Goal: Find contact information: Find contact information

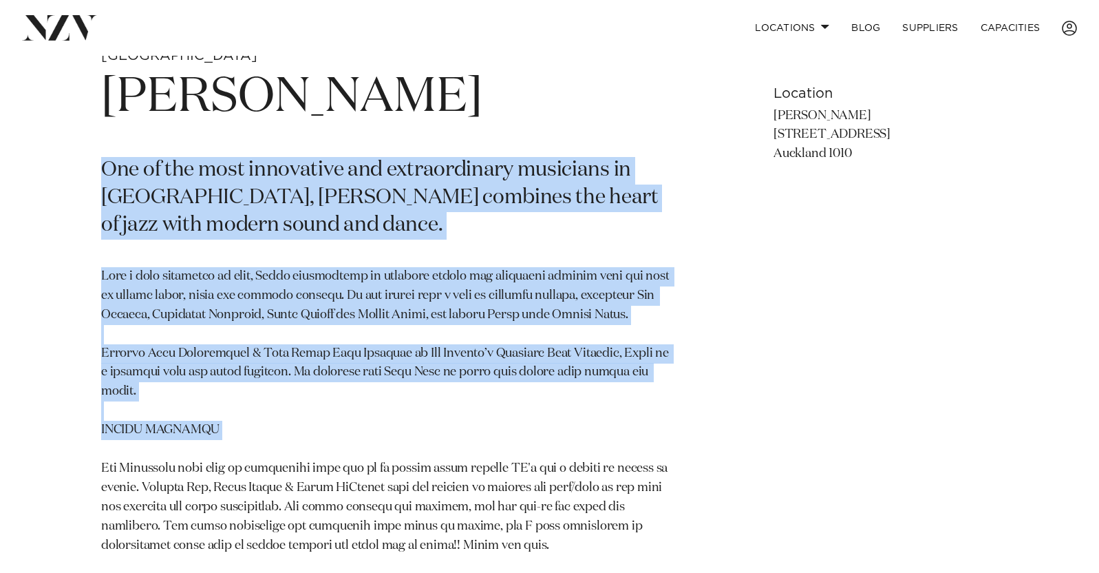
scroll to position [619, 0]
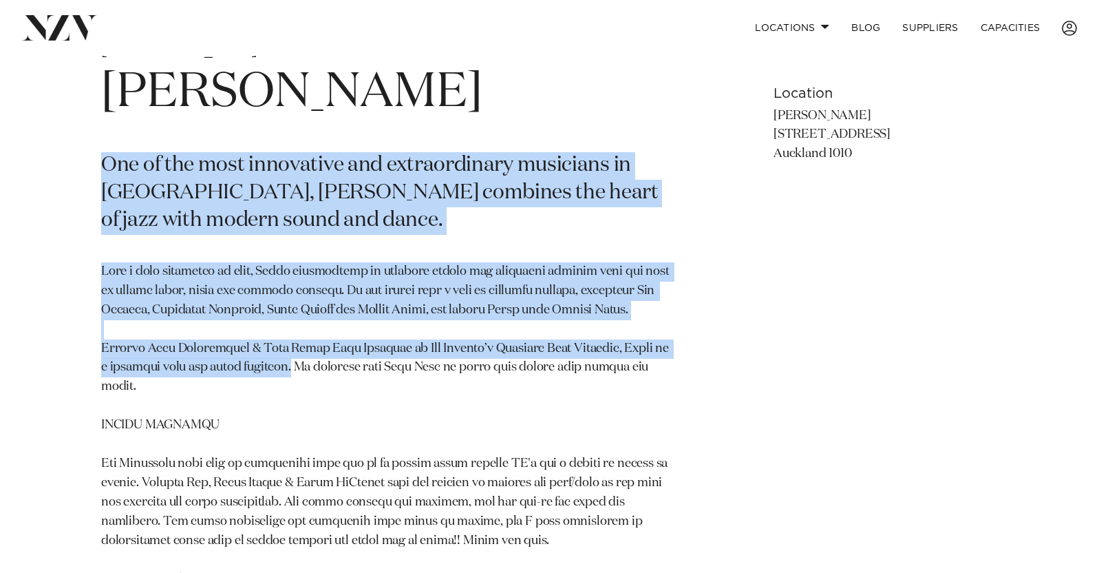
drag, startPoint x: 98, startPoint y: 306, endPoint x: 280, endPoint y: 370, distance: 193.1
click at [280, 370] on div "This supplier is currently unavailable on NZ Venues. Auckland Lewis McCallum On…" at bounding box center [549, 306] width 1077 height 599
copy section "One of the most innovative and extraordinary musicians in New Zealand, Lewis Mc…"
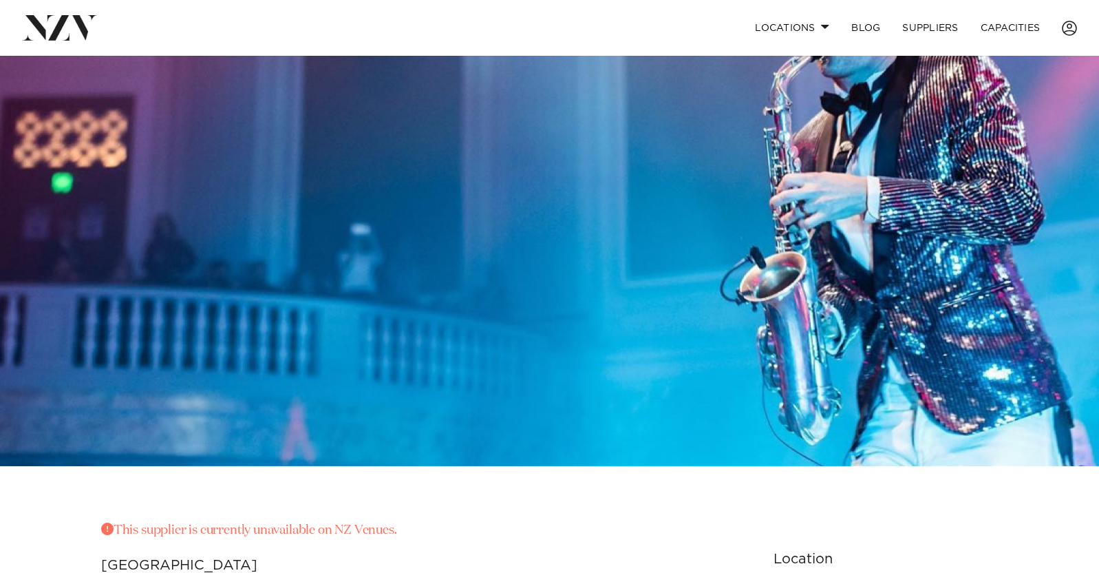
scroll to position [0, 0]
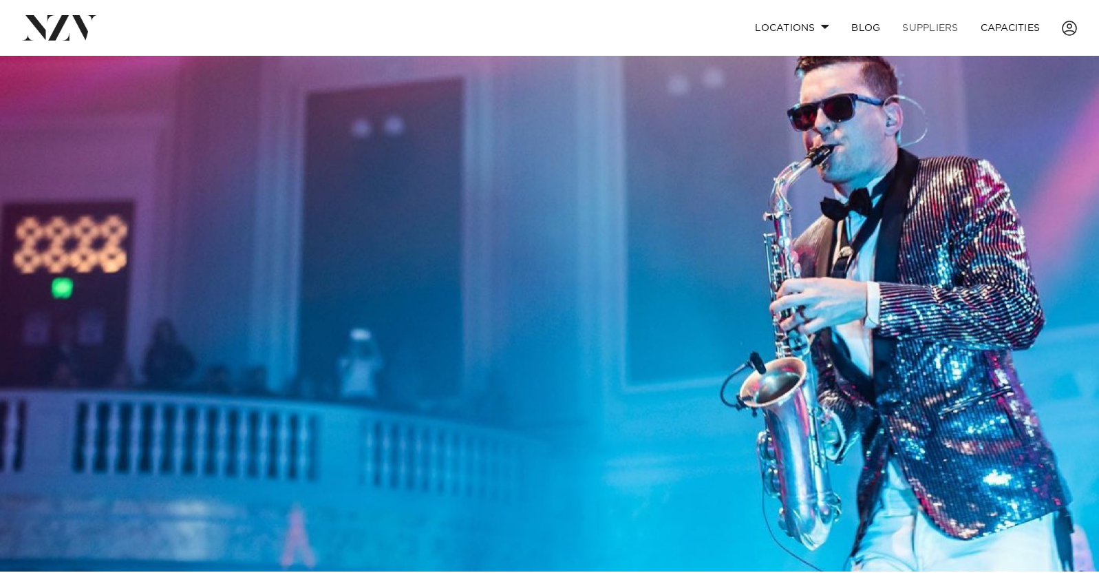
click at [931, 34] on link "SUPPLIERS" at bounding box center [930, 28] width 78 height 30
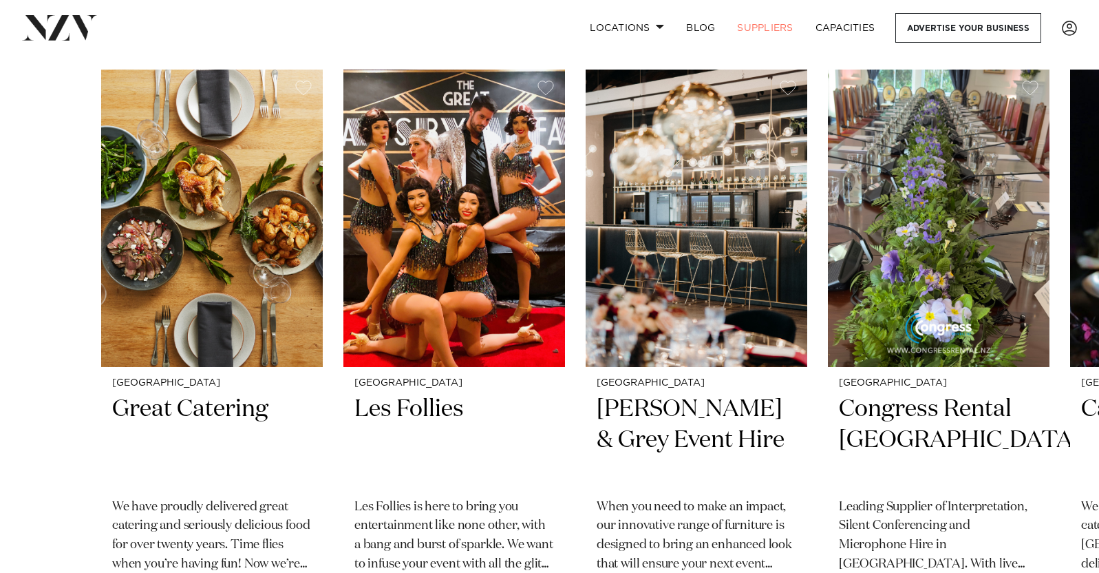
scroll to position [206, 0]
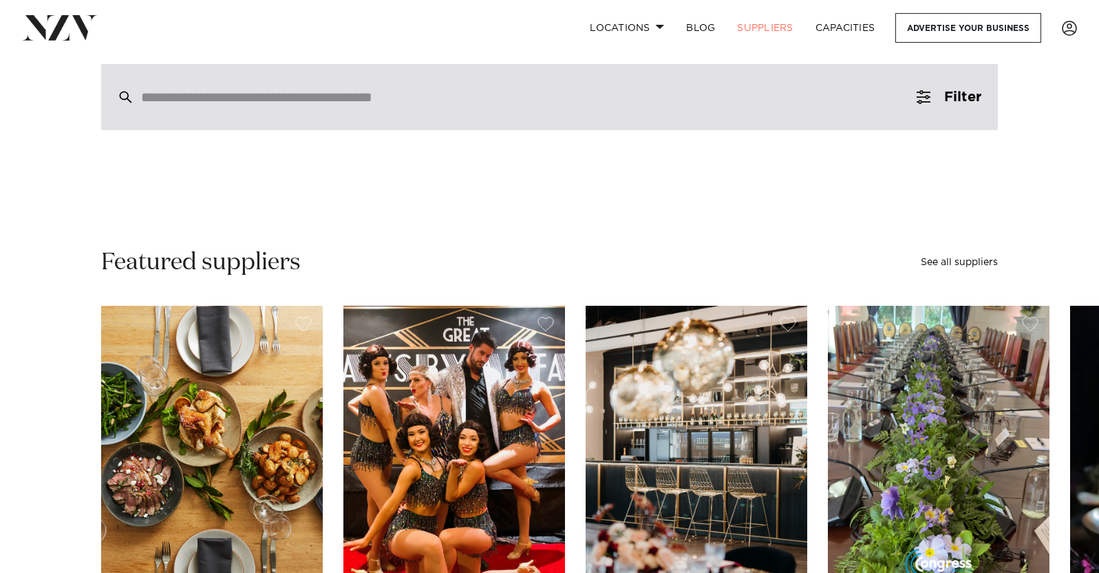
click at [333, 96] on input "search" at bounding box center [520, 96] width 758 height 15
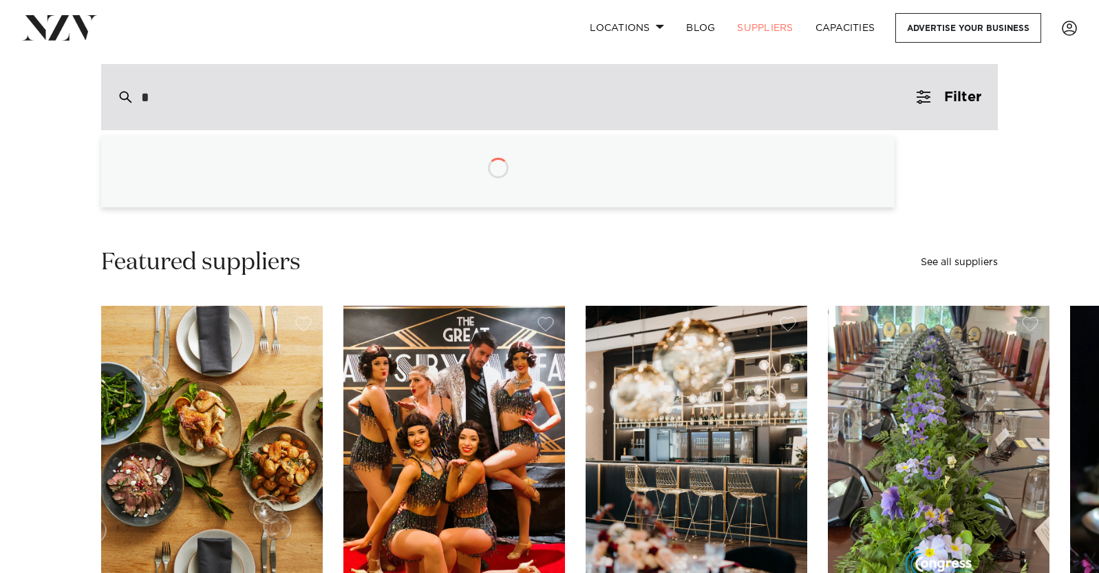
type input "**"
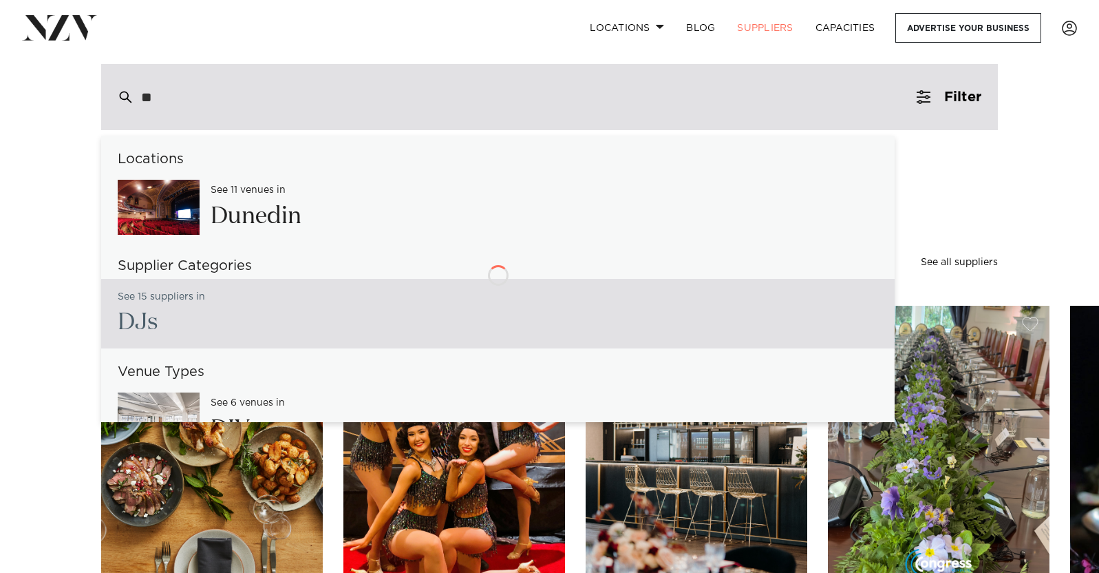
click at [162, 321] on h2 "DJ s" at bounding box center [161, 322] width 87 height 31
type input "**********"
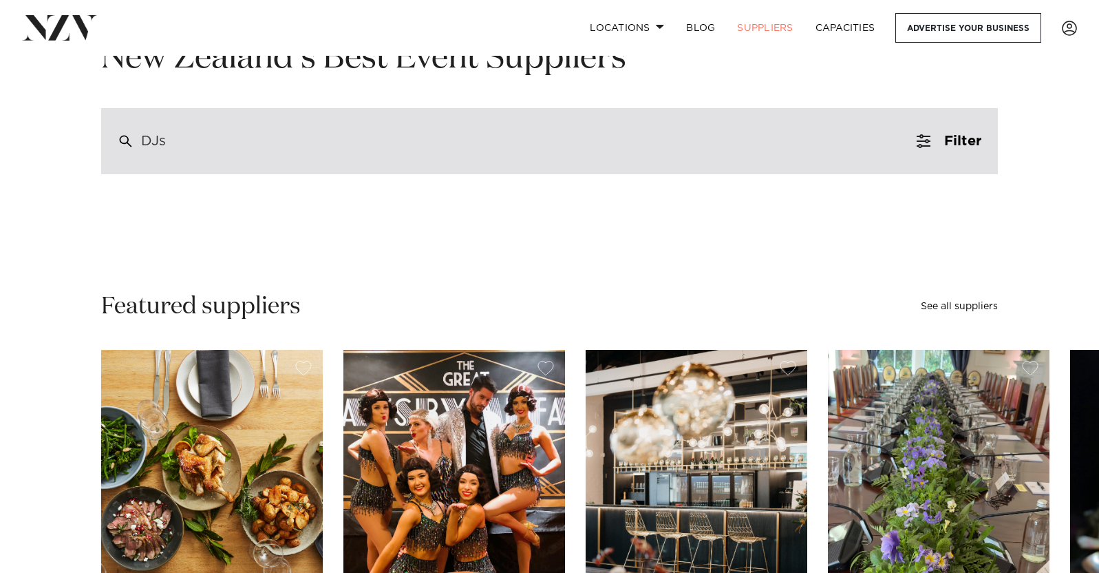
scroll to position [138, 0]
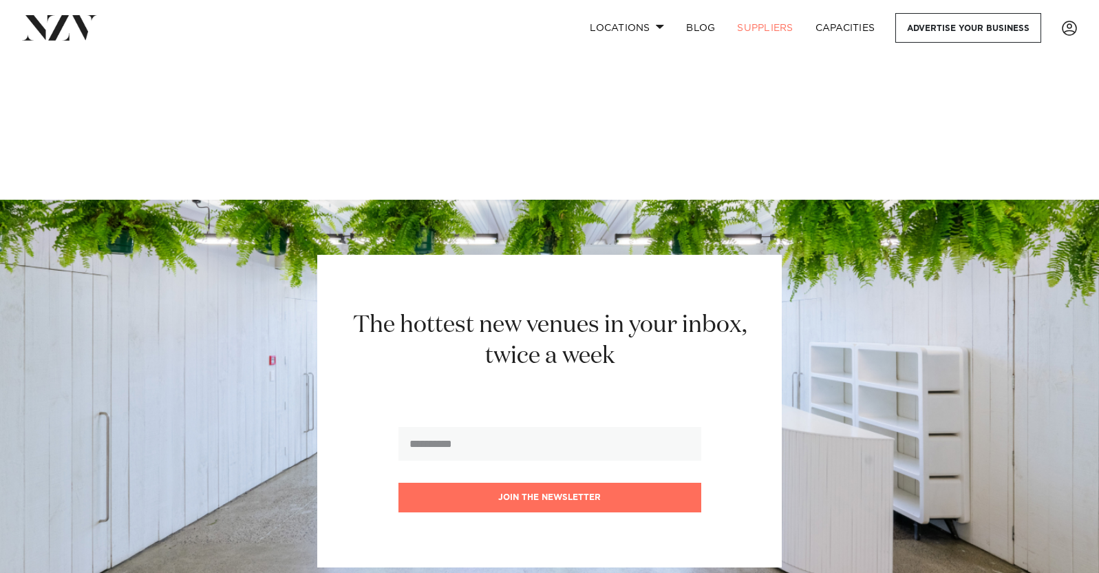
scroll to position [2134, 0]
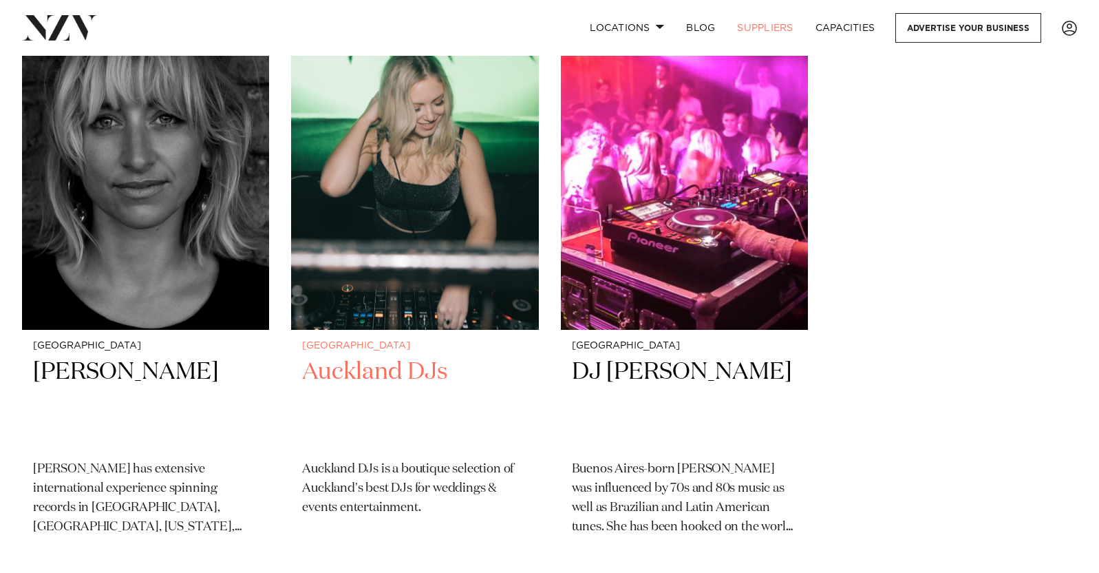
click at [380, 376] on h2 "Auckland DJs" at bounding box center [414, 403] width 225 height 93
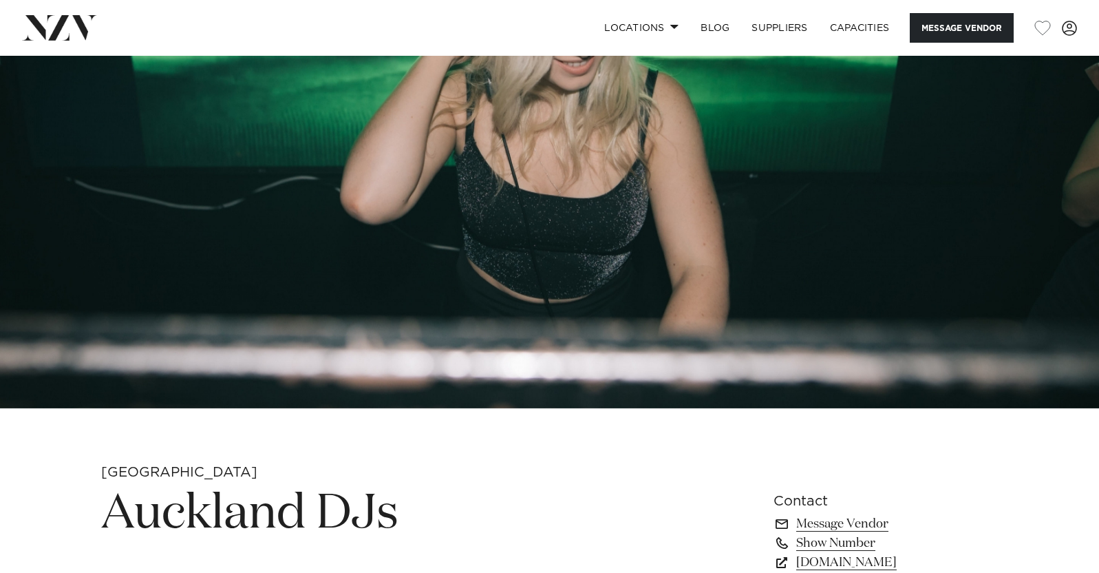
scroll to position [551, 0]
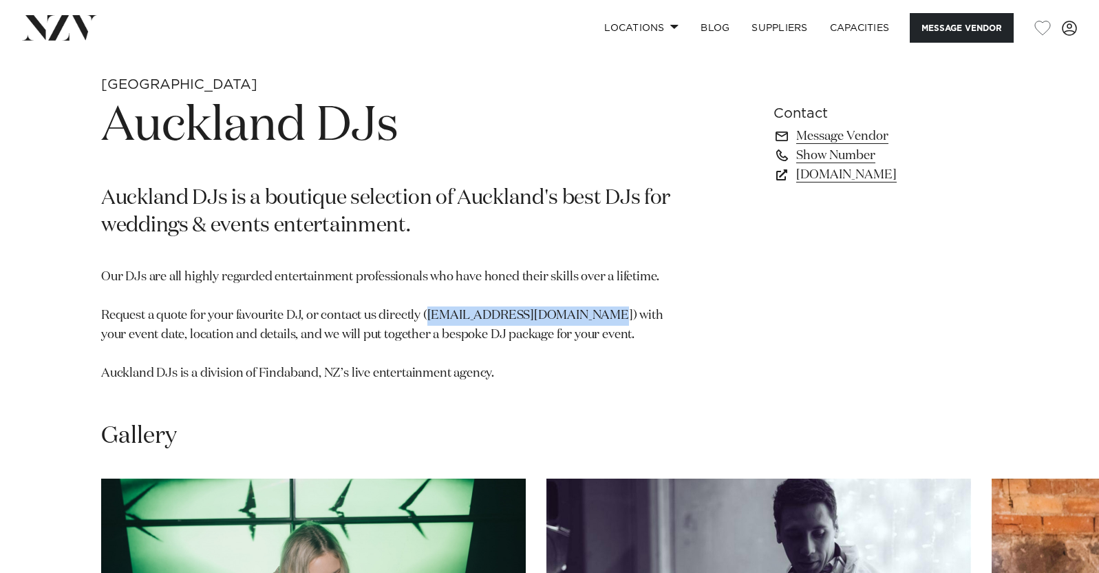
drag, startPoint x: 591, startPoint y: 317, endPoint x: 426, endPoint y: 312, distance: 165.2
click at [426, 312] on p "Our DJs are all highly regarded entertainment professionals who have honed thei…" at bounding box center [388, 325] width 575 height 115
copy p "aucklanddjs@findaband.co.nz"
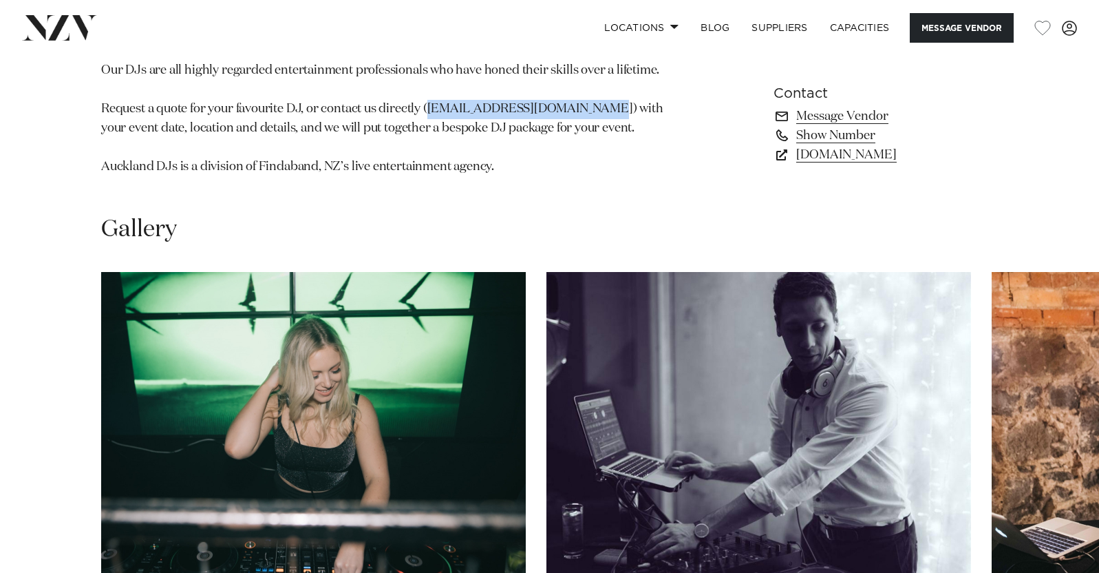
scroll to position [482, 0]
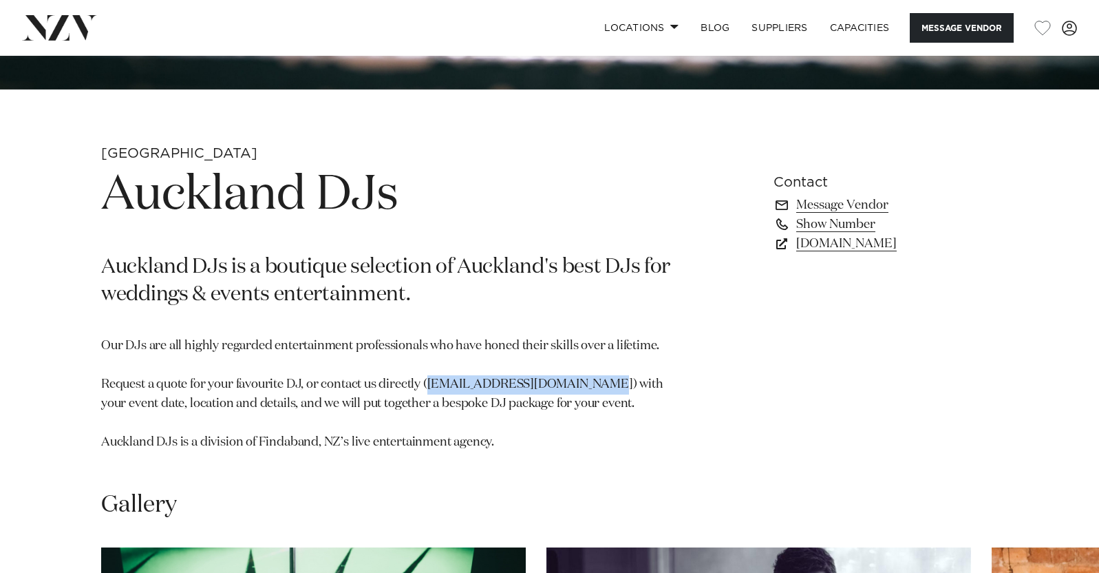
click at [487, 382] on p "Our DJs are all highly regarded entertainment professionals who have honed thei…" at bounding box center [388, 394] width 575 height 115
drag, startPoint x: 591, startPoint y: 383, endPoint x: 427, endPoint y: 382, distance: 163.1
click at [427, 382] on p "Our DJs are all highly regarded entertainment professionals who have honed thei…" at bounding box center [388, 394] width 575 height 115
copy p "aucklanddjs@findaband.co.nz"
